Goal: Find specific page/section: Find specific page/section

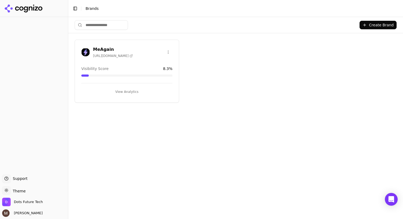
click at [102, 45] on div "MeAgain [URL][DOMAIN_NAME] Visibility Score 8.3 % View Analytics" at bounding box center [127, 71] width 104 height 63
click at [102, 47] on h3 "MeAgain" at bounding box center [113, 49] width 40 height 6
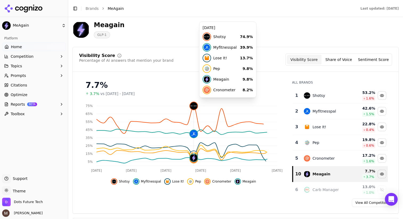
scroll to position [34, 0]
